Goal: Participate in discussion

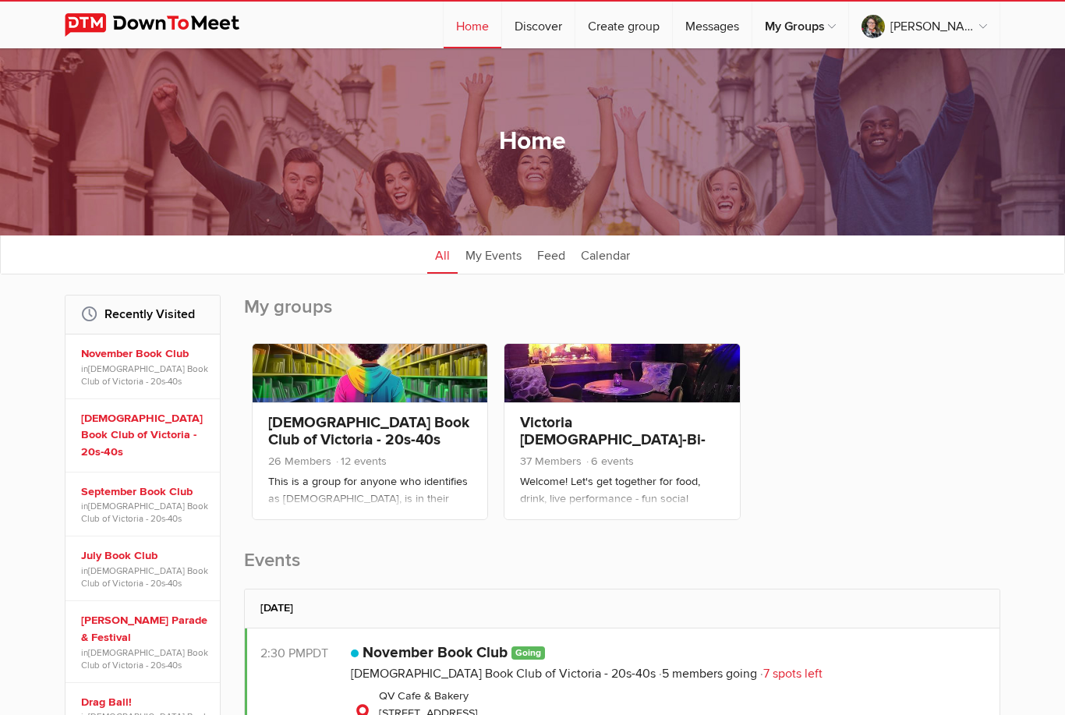
click at [441, 427] on link "[DEMOGRAPHIC_DATA] Book Club of Victoria - 20s-40s" at bounding box center [368, 431] width 201 height 36
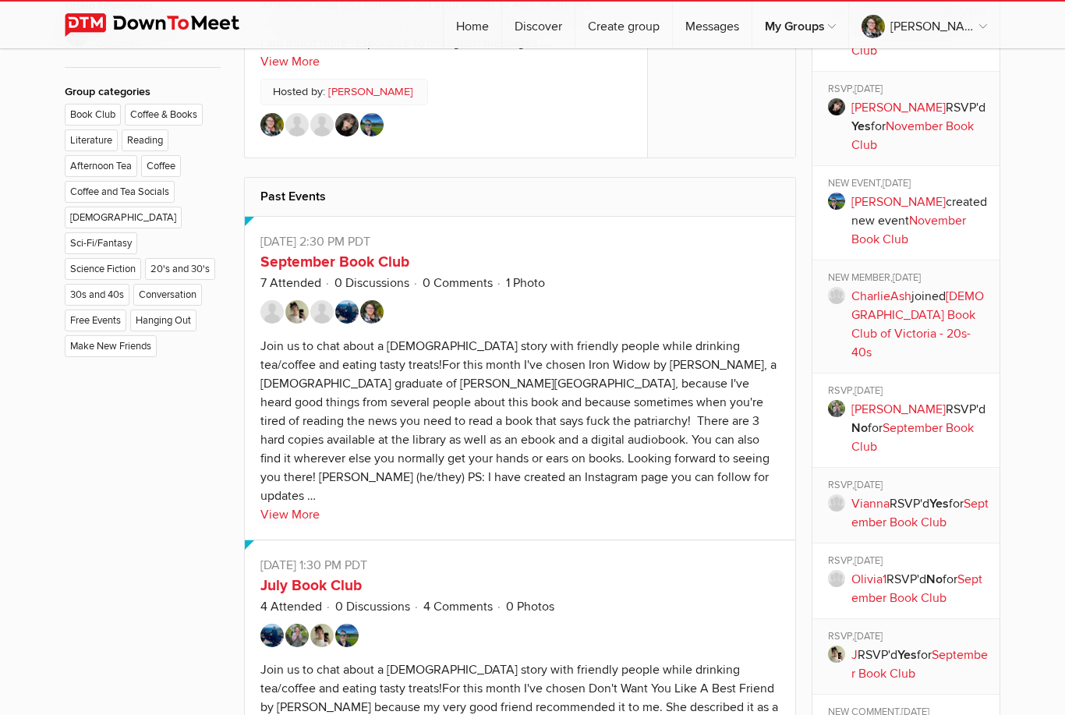
scroll to position [915, 0]
click at [406, 253] on link "September Book Club" at bounding box center [334, 262] width 149 height 19
